Goal: Find specific page/section: Find specific page/section

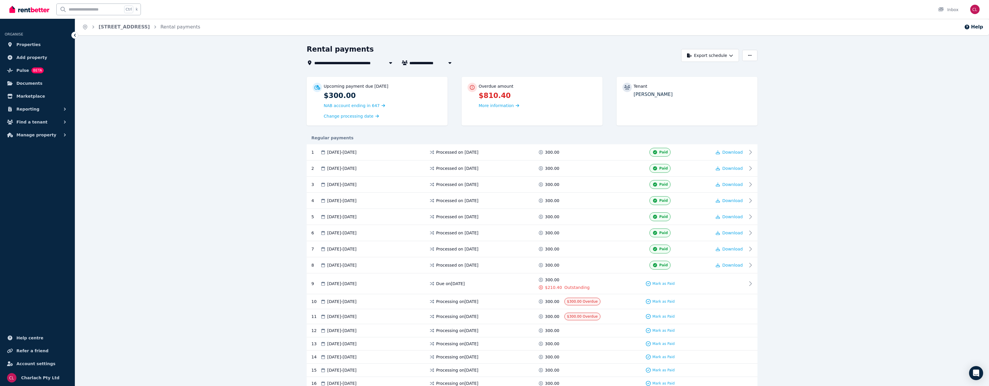
click at [95, 9] on input "text" at bounding box center [90, 9] width 66 height 11
type input "**"
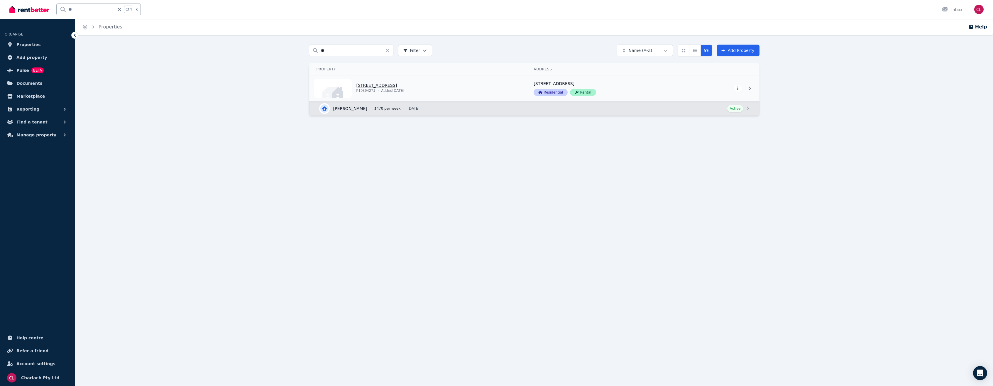
click at [381, 85] on link "View property details" at bounding box center [418, 88] width 217 height 26
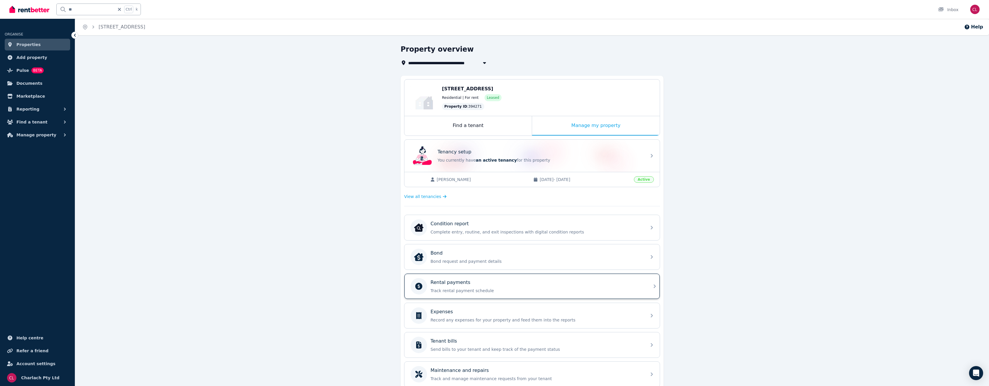
click at [493, 278] on div "Rental payments Track rental payment schedule" at bounding box center [531, 286] width 255 height 25
